Goal: Find specific page/section: Find specific page/section

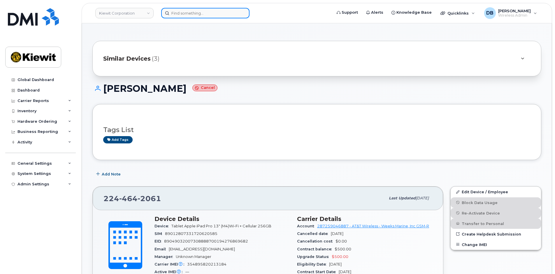
click at [183, 14] on input at bounding box center [205, 13] width 88 height 11
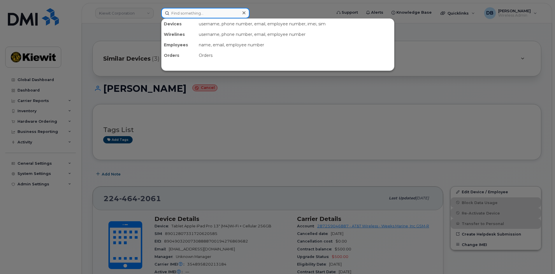
paste input "[PHONE_NUMBER]"
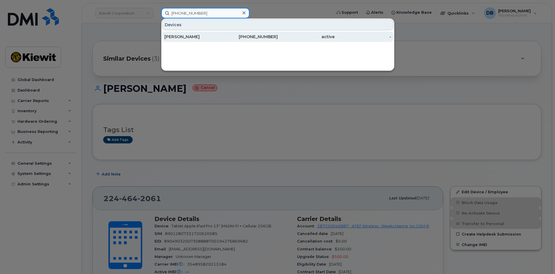
type input "[PHONE_NUMBER]"
click at [181, 36] on div "[PERSON_NAME]" at bounding box center [193, 37] width 57 height 6
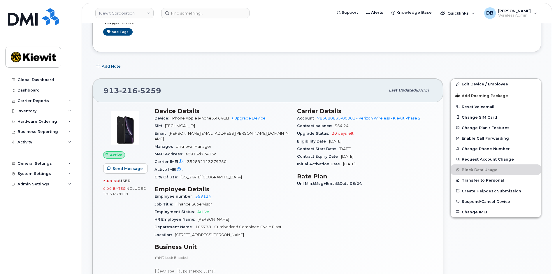
scroll to position [88, 0]
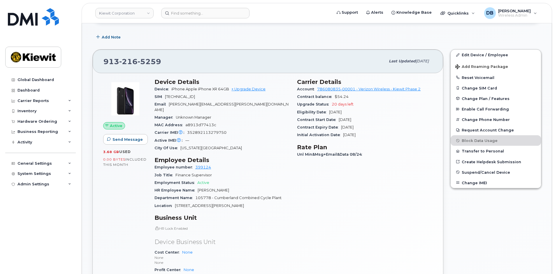
click at [294, 193] on div "Carrier Details Account 786080835-00001 - Verizon Wireless - [PERSON_NAME] Phas…" at bounding box center [365, 192] width 143 height 235
click at [349, 215] on div "Carrier Details Account 786080835-00001 - Verizon Wireless - [PERSON_NAME] Phas…" at bounding box center [365, 192] width 143 height 235
click at [350, 227] on div "Carrier Details Account 786080835-00001 - Verizon Wireless - Kiewit Phase 2 Con…" at bounding box center [365, 192] width 143 height 235
click at [399, 187] on div "Carrier Details Account 786080835-00001 - Verizon Wireless - Kiewit Phase 2 Con…" at bounding box center [365, 192] width 143 height 235
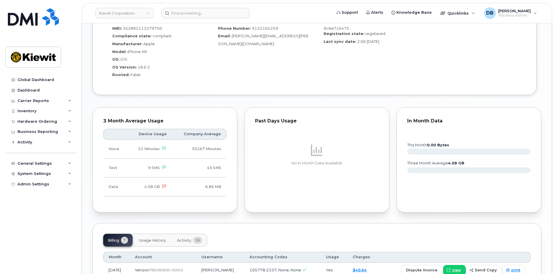
scroll to position [574, 0]
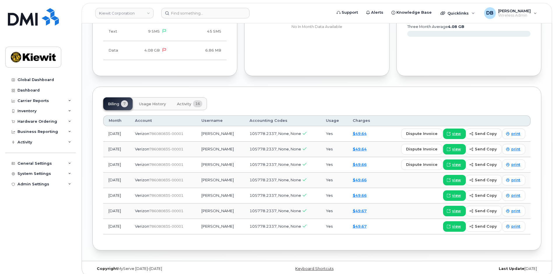
click at [193, 97] on button "Activity 16" at bounding box center [189, 103] width 35 height 13
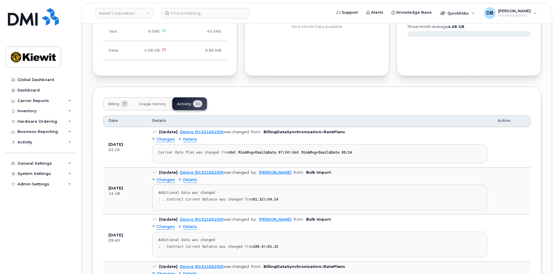
click at [114, 102] on span "Billing" at bounding box center [113, 104] width 11 height 5
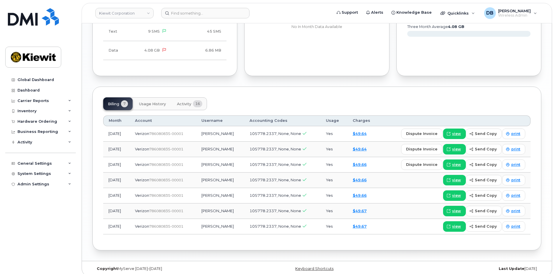
click at [269, 87] on div "Billing 7 Usage History Activity 16 Month Account Username Accounting Codes Usa…" at bounding box center [316, 169] width 449 height 164
click at [369, 97] on div "Billing 7 Usage History Activity 16" at bounding box center [317, 103] width 428 height 13
click at [270, 97] on div "Billing 7 Usage History Activity 16" at bounding box center [317, 103] width 428 height 13
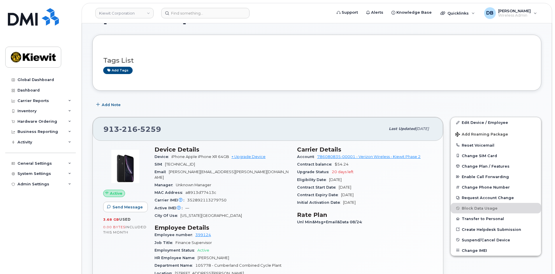
scroll to position [0, 0]
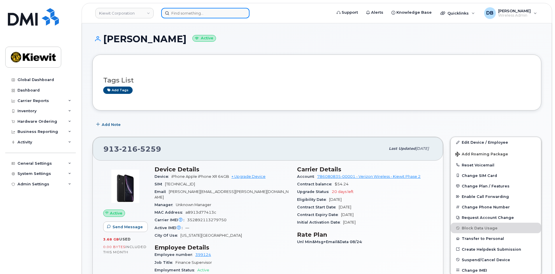
click at [188, 14] on input at bounding box center [205, 13] width 88 height 11
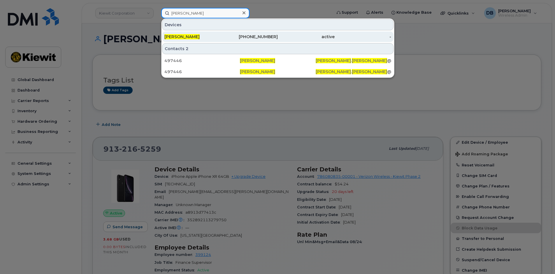
type input "Johnny crump"
click at [208, 37] on div "JOHNNY CRUMP" at bounding box center [193, 37] width 57 height 6
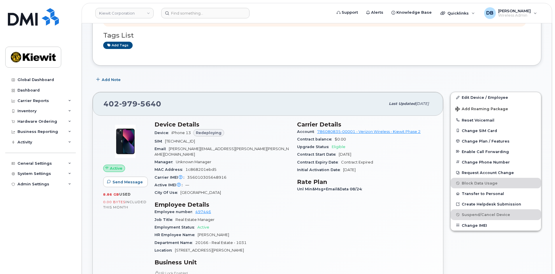
scroll to position [88, 0]
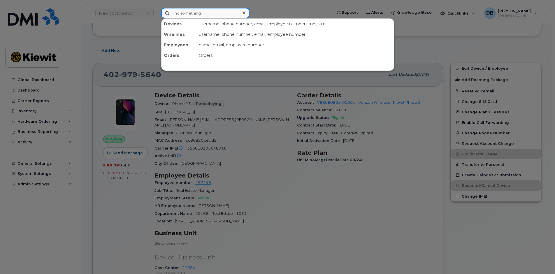
click at [181, 13] on input at bounding box center [205, 13] width 88 height 11
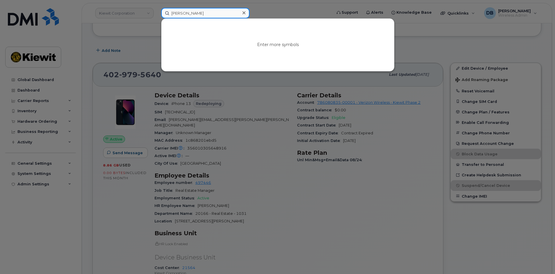
type input "[PERSON_NAME]"
drag, startPoint x: 200, startPoint y: 16, endPoint x: 134, endPoint y: 2, distance: 68.3
click at [157, 8] on div "kenny tran No results" at bounding box center [245, 13] width 176 height 11
